Goal: Task Accomplishment & Management: Use online tool/utility

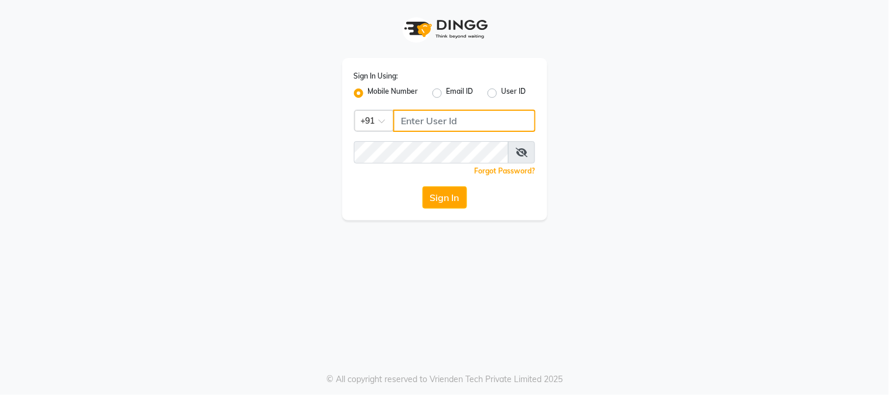
click at [450, 127] on input "Username" at bounding box center [464, 121] width 142 height 22
click at [450, 127] on input "9075066066" at bounding box center [464, 121] width 142 height 22
type input "9075066066"
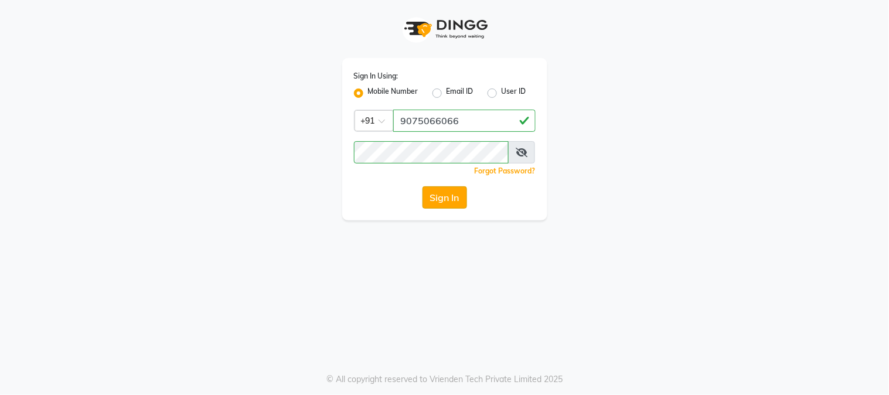
click at [451, 197] on button "Sign In" at bounding box center [444, 197] width 45 height 22
